Goal: Task Accomplishment & Management: Manage account settings

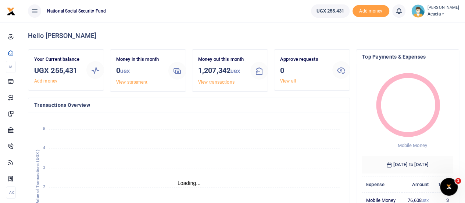
click at [440, 14] on icon at bounding box center [442, 13] width 4 height 5
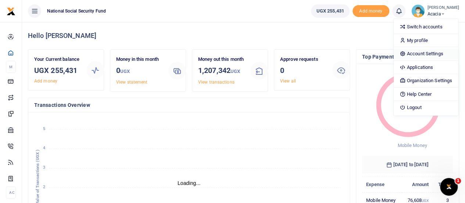
click at [418, 52] on link "Account Settings" at bounding box center [426, 54] width 64 height 10
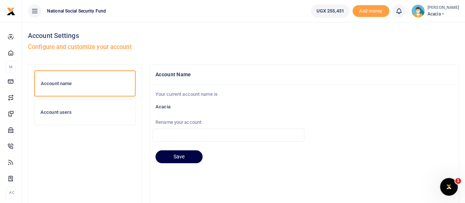
click at [45, 111] on h6 "Account users" at bounding box center [84, 112] width 89 height 6
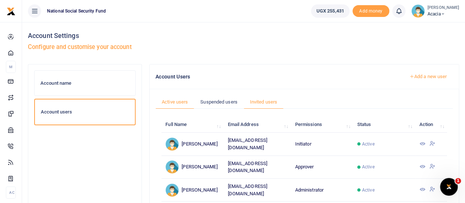
click at [262, 100] on link "Invited users" at bounding box center [264, 102] width 40 height 14
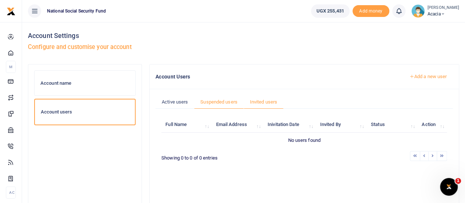
click at [223, 99] on link "Suspended users" at bounding box center [219, 102] width 50 height 14
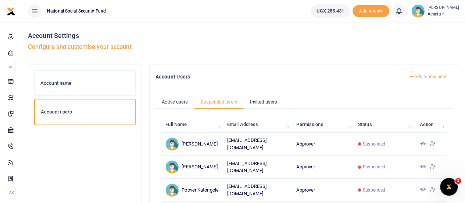
scroll to position [37, 0]
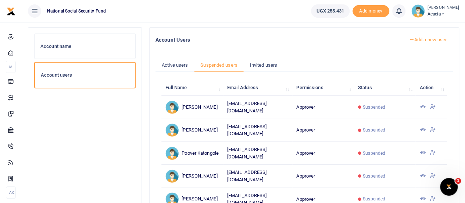
click at [421, 104] on icon at bounding box center [422, 107] width 6 height 6
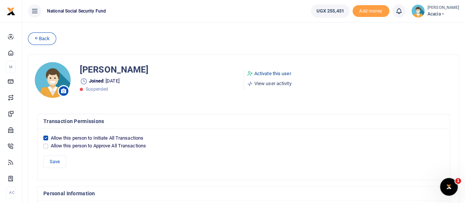
click at [264, 70] on link "Activate this user" at bounding box center [269, 73] width 44 height 7
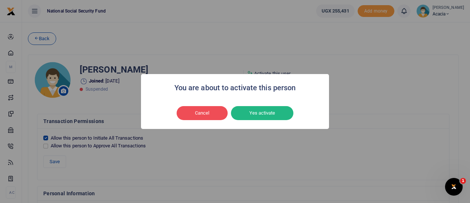
drag, startPoint x: 253, startPoint y: 111, endPoint x: 298, endPoint y: 111, distance: 44.8
click at [254, 111] on button "Yes activate" at bounding box center [262, 113] width 62 height 14
